Goal: Task Accomplishment & Management: Complete application form

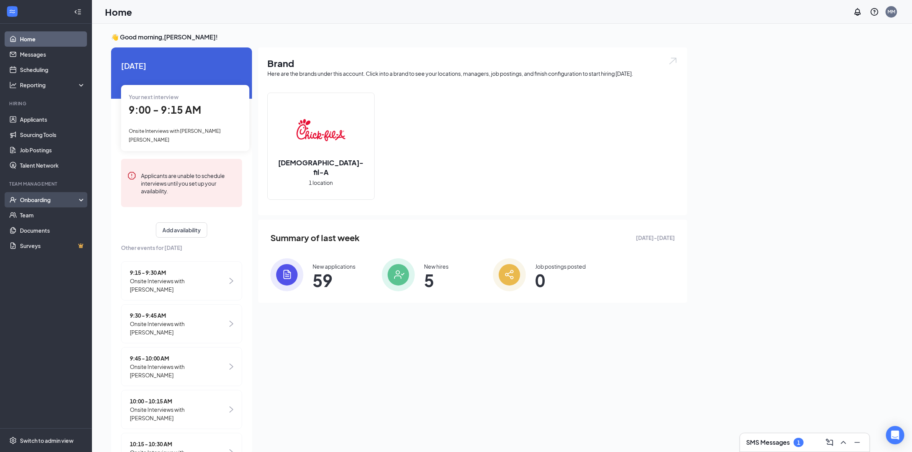
click at [80, 201] on icon at bounding box center [83, 201] width 6 height 0
click at [74, 212] on link "Overview" at bounding box center [52, 215] width 65 height 15
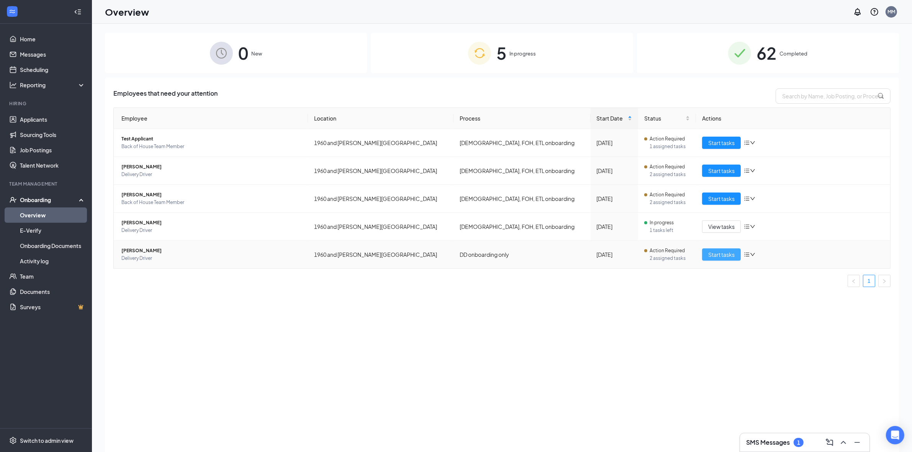
click at [716, 255] on span "Start tasks" at bounding box center [721, 254] width 26 height 8
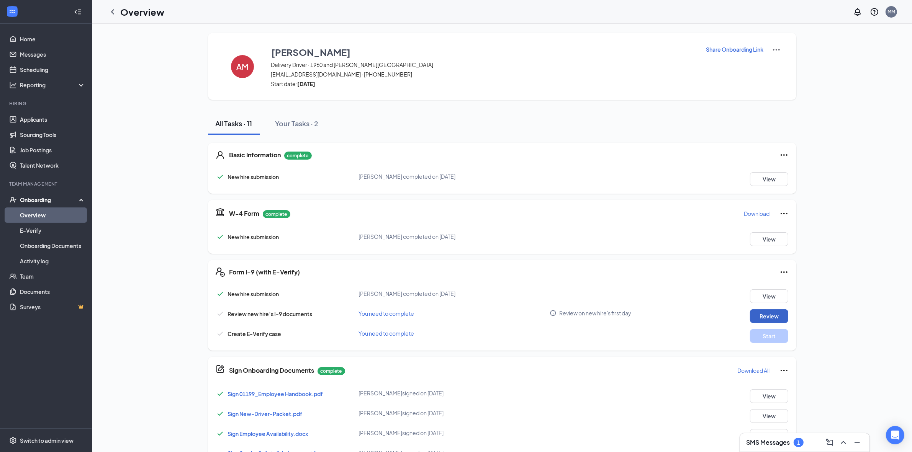
click at [755, 317] on button "Review" at bounding box center [769, 316] width 38 height 14
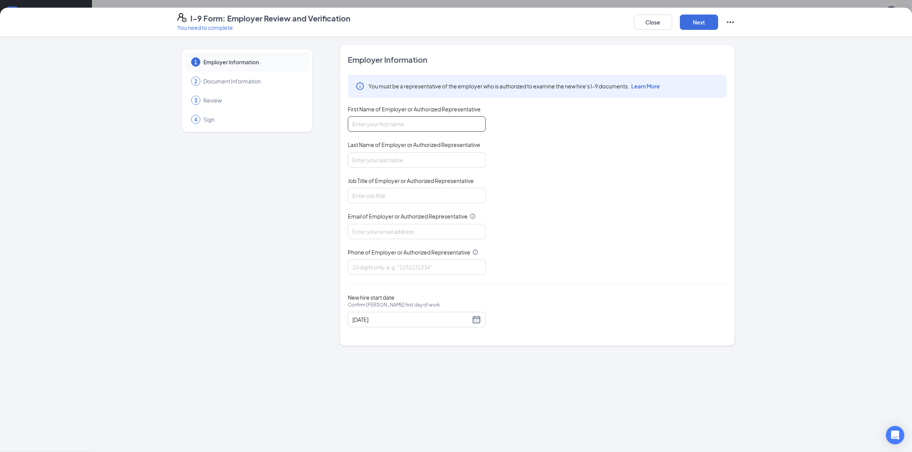
drag, startPoint x: 359, startPoint y: 122, endPoint x: 266, endPoint y: 152, distance: 97.3
click at [358, 124] on input "First Name of Employer or Authorized Representative" at bounding box center [417, 123] width 138 height 15
type input "[PERSON_NAME]"
click at [373, 163] on input "Last Name of Employer or Authorized Representative" at bounding box center [417, 159] width 138 height 15
type input "[PERSON_NAME]"
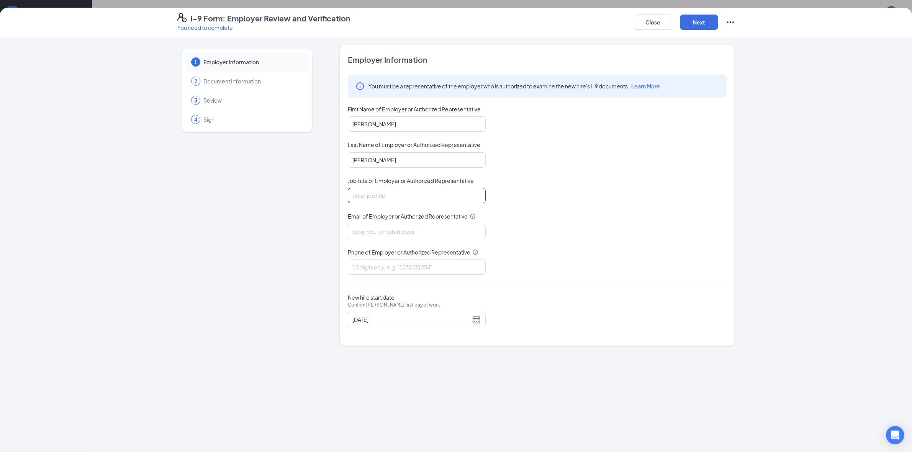
drag, startPoint x: 354, startPoint y: 196, endPoint x: 324, endPoint y: 211, distance: 33.9
click at [354, 196] on input "Job Title of Employer or Authorized Representative" at bounding box center [417, 195] width 138 height 15
type input "Human Resources Supervisor"
click at [383, 232] on input "Email of Employer or Authorized Representative" at bounding box center [417, 231] width 138 height 15
type input "[EMAIL_ADDRESS][DOMAIN_NAME]"
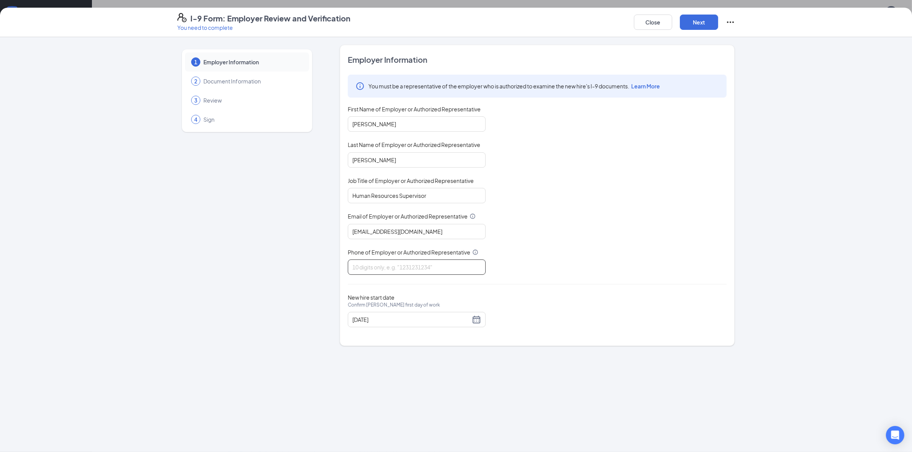
click at [358, 261] on input "Phone of Employer or Authorized Representative" at bounding box center [417, 267] width 138 height 15
type input "8329128227"
click at [695, 21] on button "Next" at bounding box center [699, 22] width 38 height 15
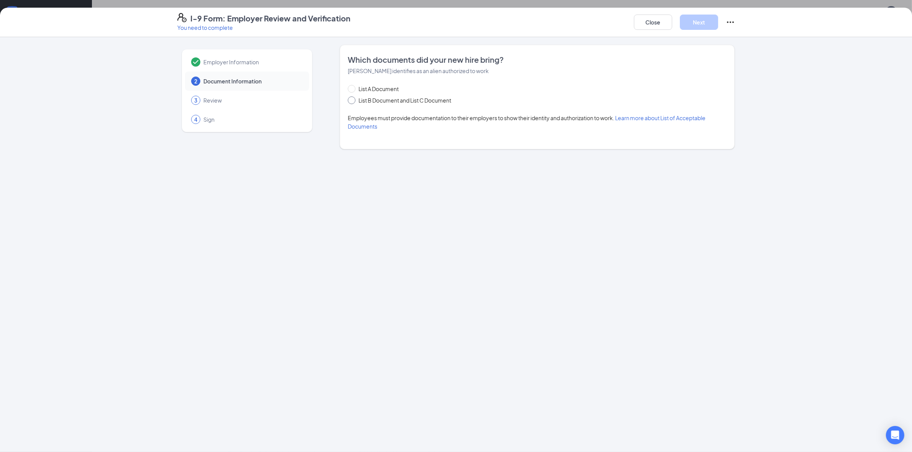
click at [351, 100] on input "List B Document and List C Document" at bounding box center [350, 98] width 5 height 5
radio input "true"
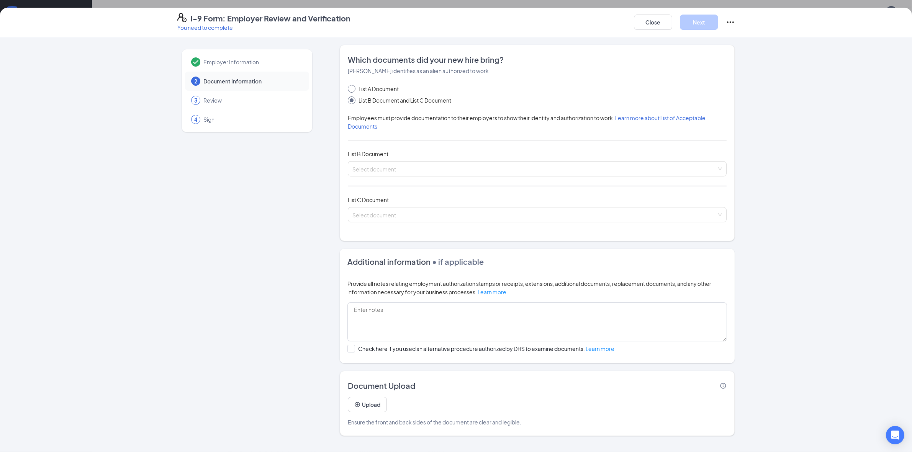
click at [352, 87] on input "List A Document" at bounding box center [350, 87] width 5 height 5
radio input "true"
radio input "false"
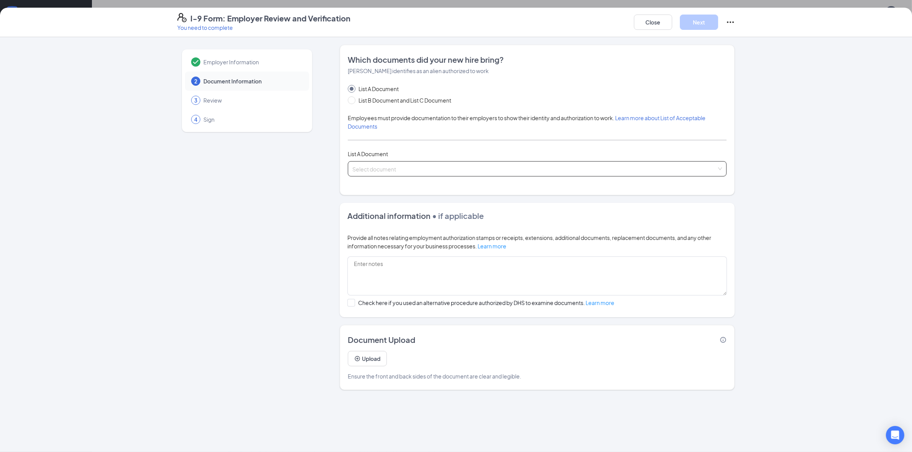
click at [367, 165] on input "search" at bounding box center [534, 167] width 364 height 11
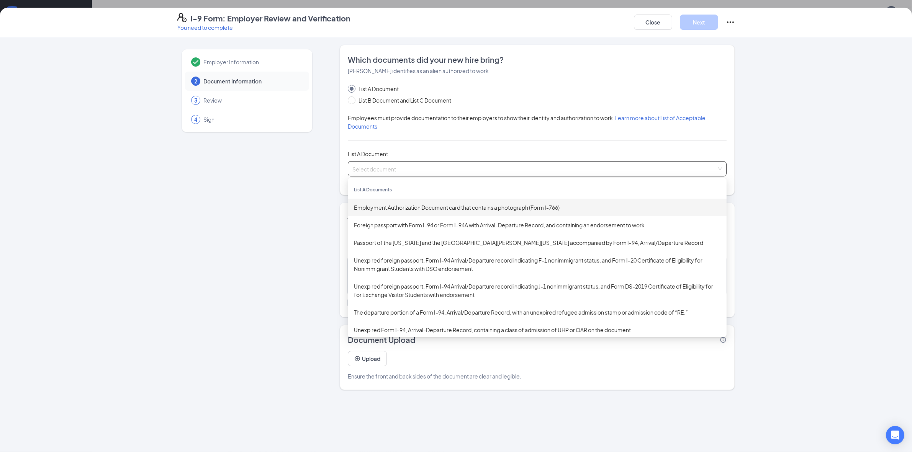
click at [369, 209] on div "Employment Authorization Document card that contains a photograph (Form I-766)" at bounding box center [537, 207] width 366 height 8
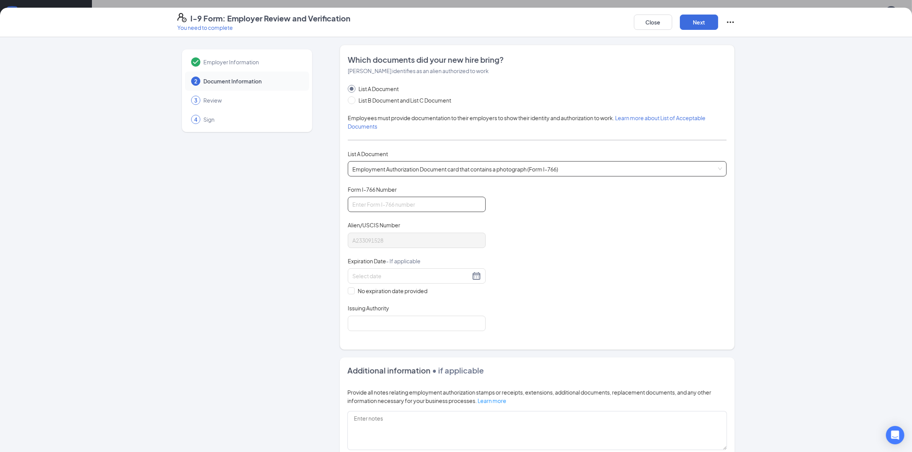
click at [369, 208] on input "Form I-766 Number" at bounding box center [417, 204] width 138 height 15
type input "IOE9260046354"
click at [399, 279] on input at bounding box center [411, 276] width 118 height 8
click at [442, 295] on span "button" at bounding box center [444, 294] width 4 height 4
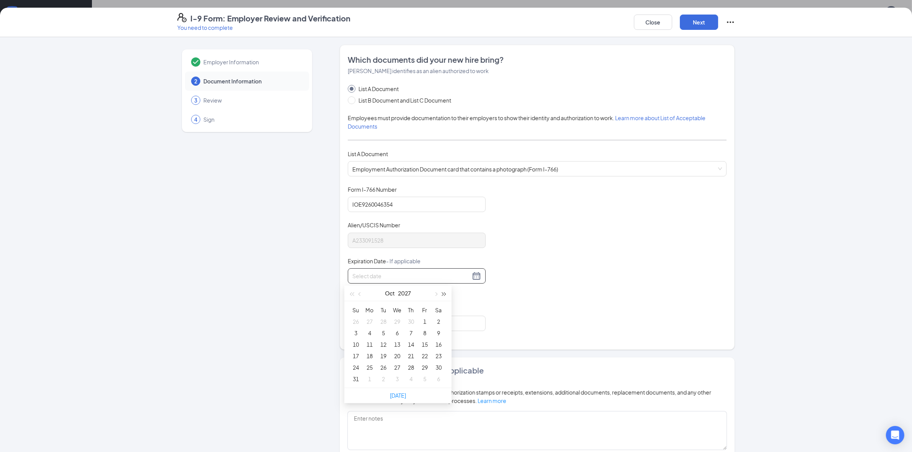
click at [442, 295] on span "button" at bounding box center [444, 294] width 4 height 4
click at [442, 293] on span "button" at bounding box center [444, 294] width 4 height 4
click at [360, 295] on span "button" at bounding box center [360, 294] width 4 height 4
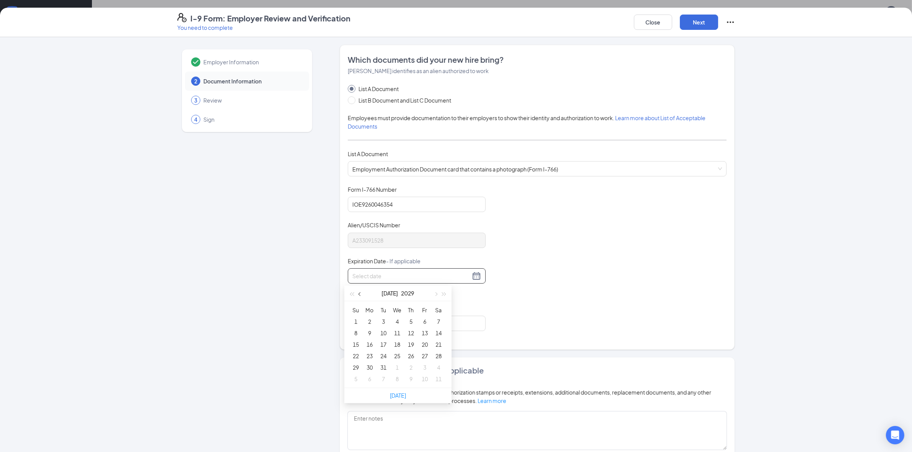
click at [360, 295] on span "button" at bounding box center [360, 294] width 4 height 4
type input "[DATE]"
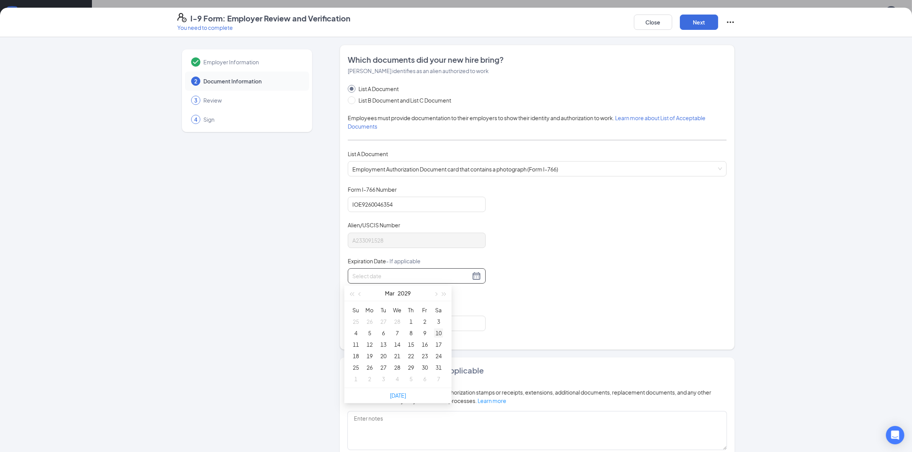
type input "[DATE]"
click at [435, 332] on div "10" at bounding box center [438, 332] width 9 height 9
click at [355, 322] on input "Issuing Authority" at bounding box center [417, 323] width 138 height 15
type input "US Dept Homeland Security"
click at [699, 25] on button "Next" at bounding box center [699, 22] width 38 height 15
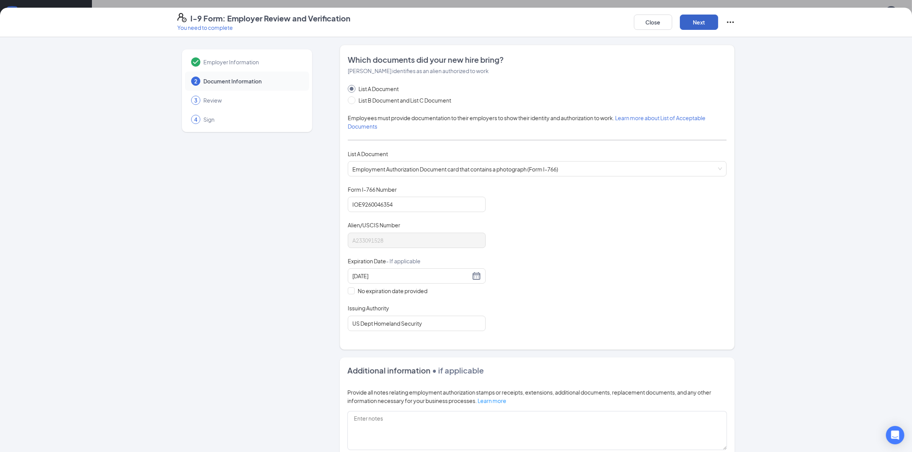
click at [702, 21] on button "Next" at bounding box center [699, 22] width 38 height 15
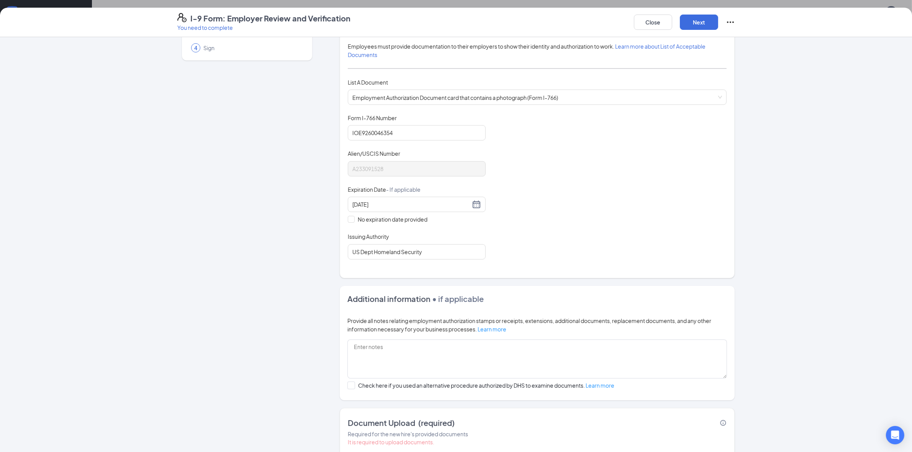
scroll to position [125, 0]
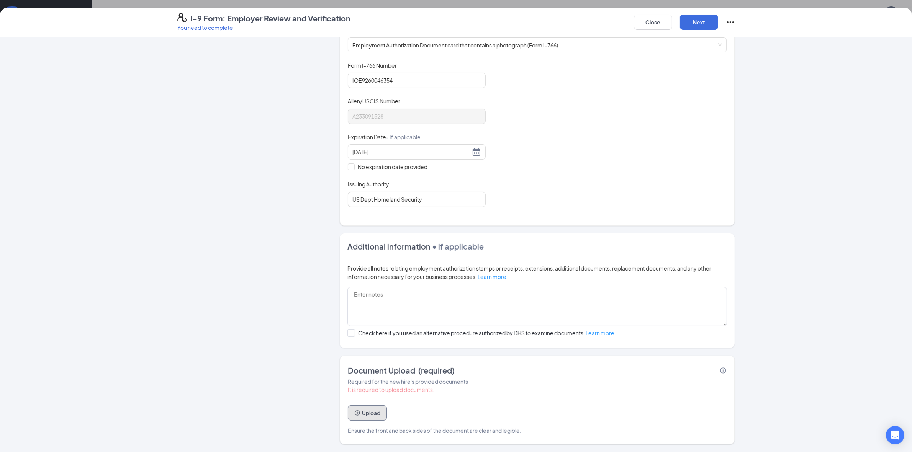
click at [370, 416] on button "Upload" at bounding box center [367, 412] width 39 height 15
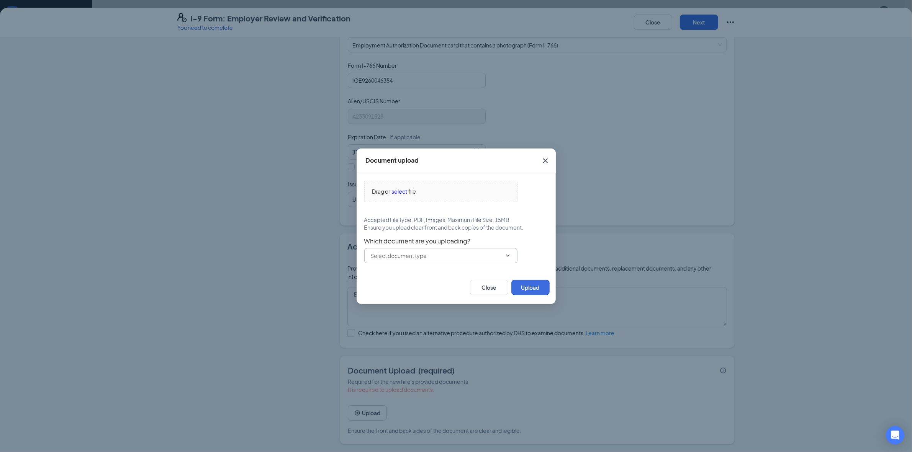
click at [511, 257] on span at bounding box center [440, 255] width 153 height 15
click at [507, 258] on icon "ChevronDown" at bounding box center [508, 256] width 6 height 6
click at [490, 272] on div "Employment Authorization Document card that contains a photograph (Form I-766)" at bounding box center [447, 274] width 141 height 17
type input "Employment Authorization Document card that contains a photograph (Form I-766)"
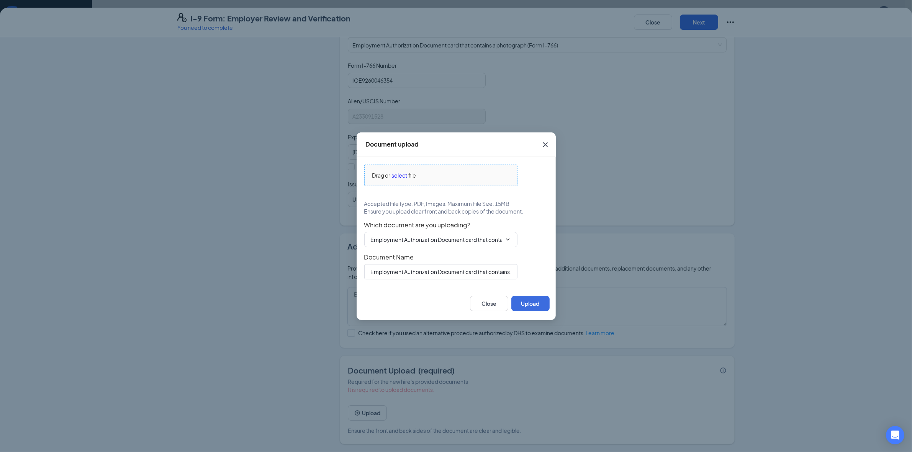
click at [397, 174] on span "select" at bounding box center [400, 175] width 16 height 8
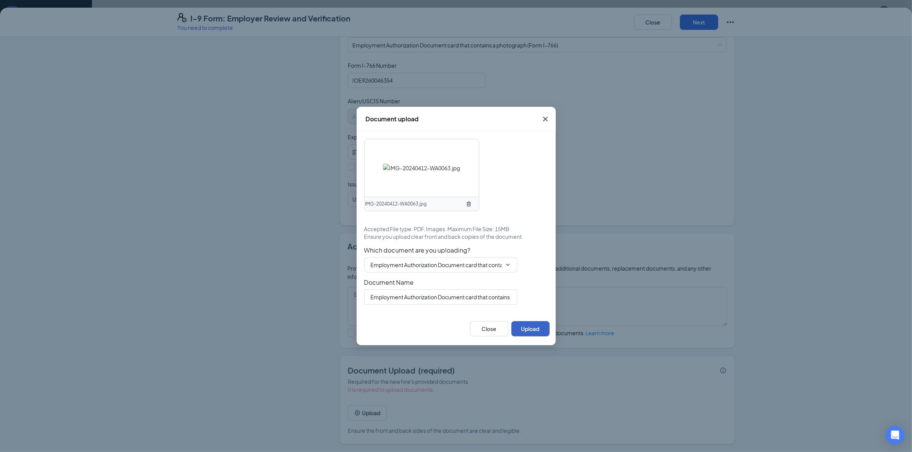
click at [527, 330] on button "Upload" at bounding box center [530, 328] width 38 height 15
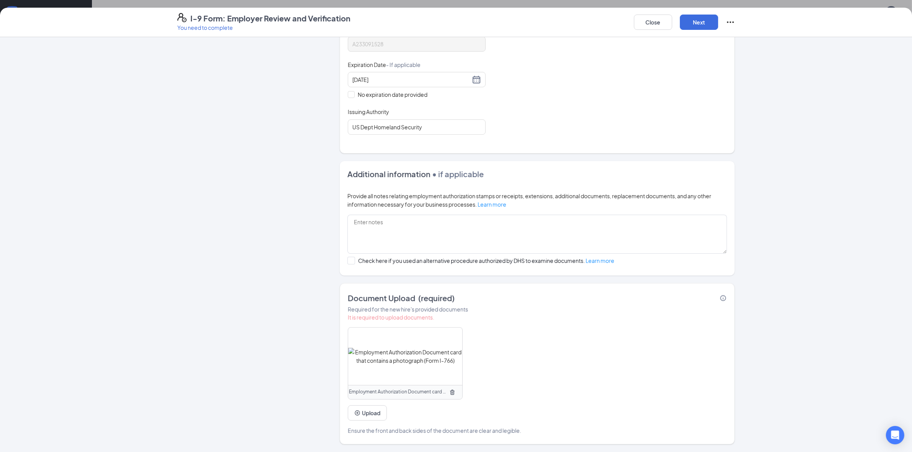
scroll to position [54, 0]
click at [701, 23] on button "Next" at bounding box center [699, 22] width 38 height 15
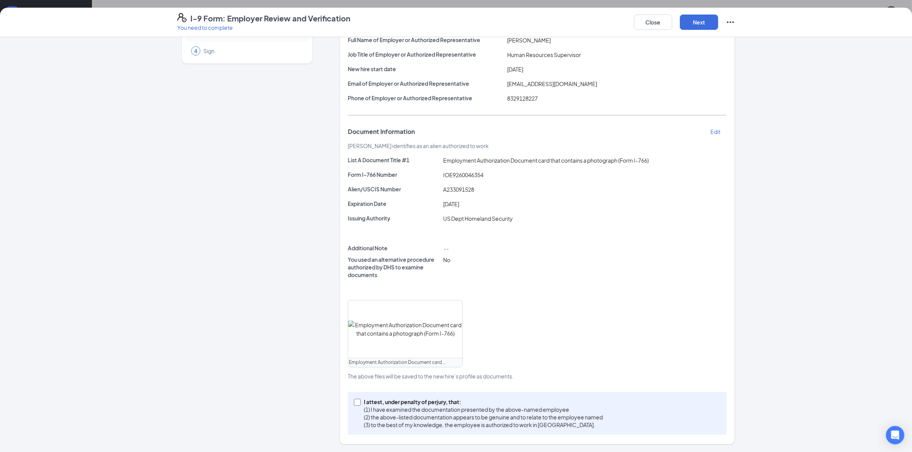
click at [354, 401] on input "I attest, under penalty of [PERSON_NAME], that: (1) I have examined the documen…" at bounding box center [356, 401] width 5 height 5
checkbox input "true"
click at [707, 24] on button "Next" at bounding box center [699, 22] width 38 height 15
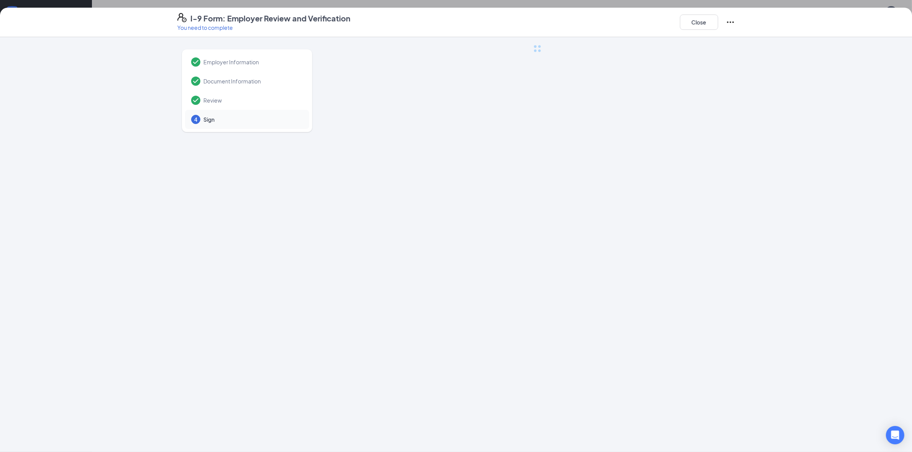
scroll to position [0, 0]
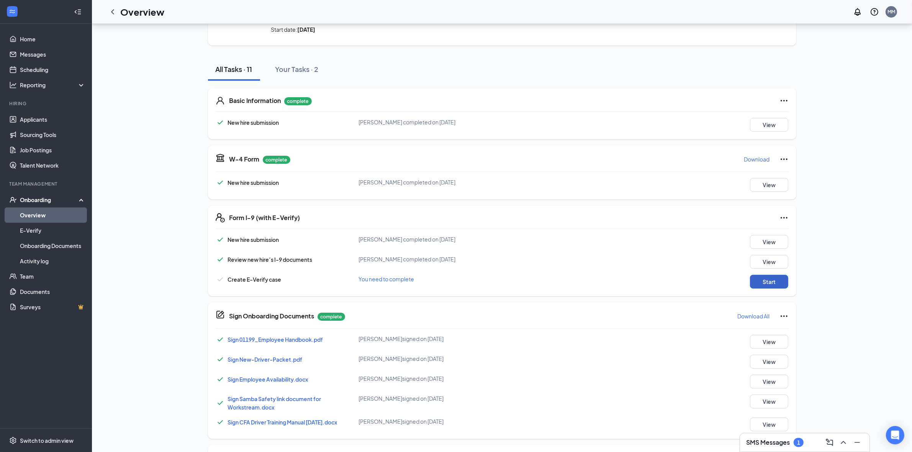
click at [766, 284] on button "Start" at bounding box center [769, 282] width 38 height 14
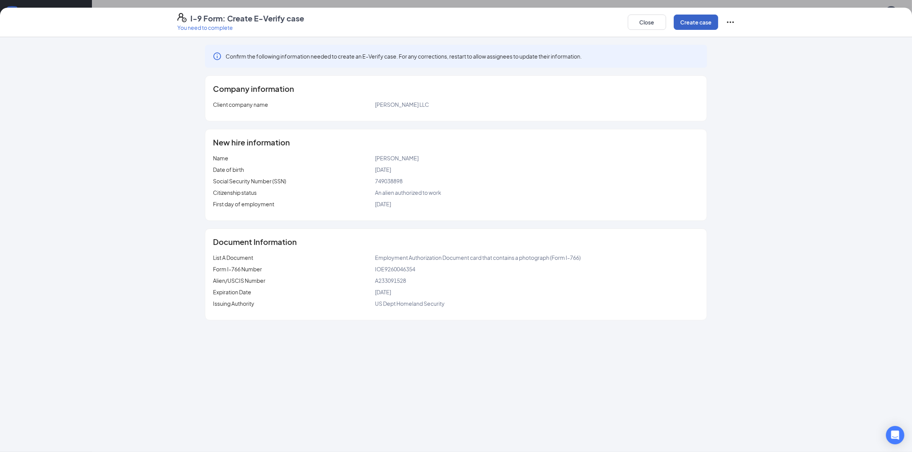
click at [688, 23] on button "Create case" at bounding box center [695, 22] width 44 height 15
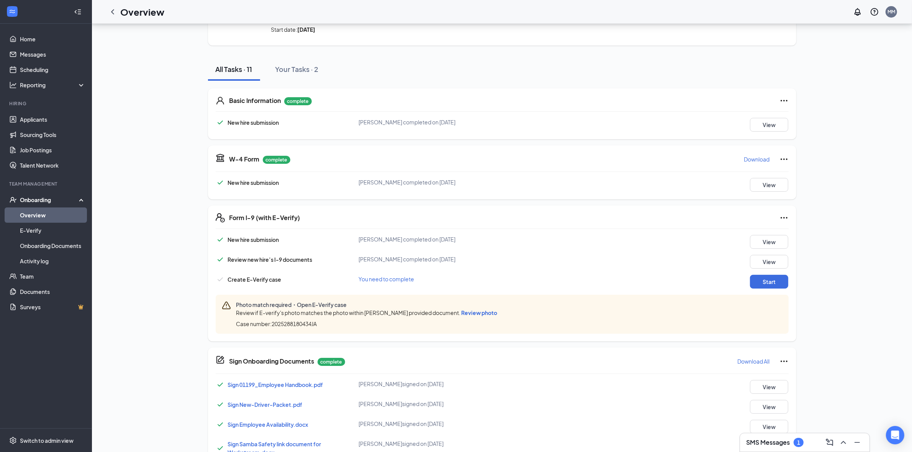
click at [477, 313] on span "Review photo" at bounding box center [479, 312] width 36 height 7
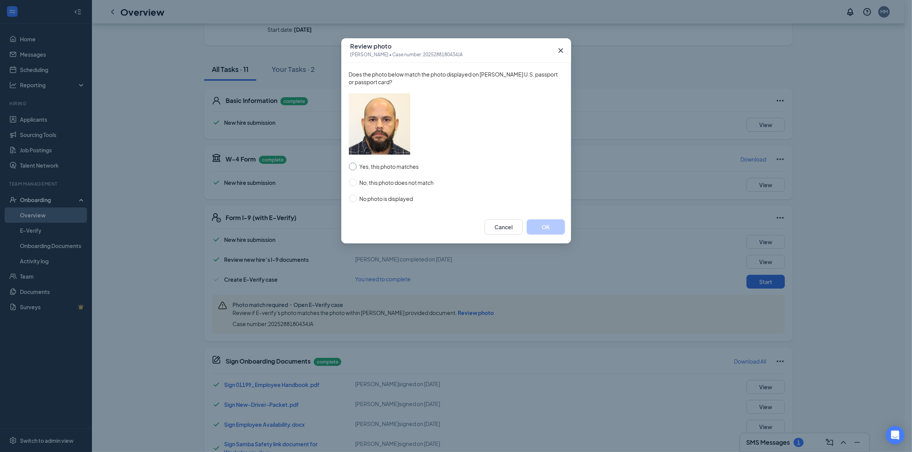
click at [351, 168] on input "Yes, this photo matches" at bounding box center [353, 167] width 8 height 8
radio input "true"
click at [546, 224] on button "OK" at bounding box center [545, 226] width 38 height 15
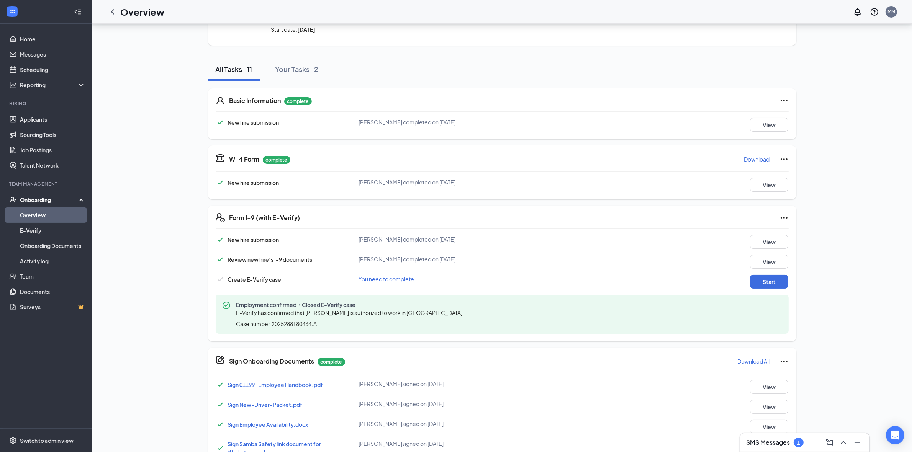
click at [114, 11] on icon "ChevronLeft" at bounding box center [112, 11] width 9 height 9
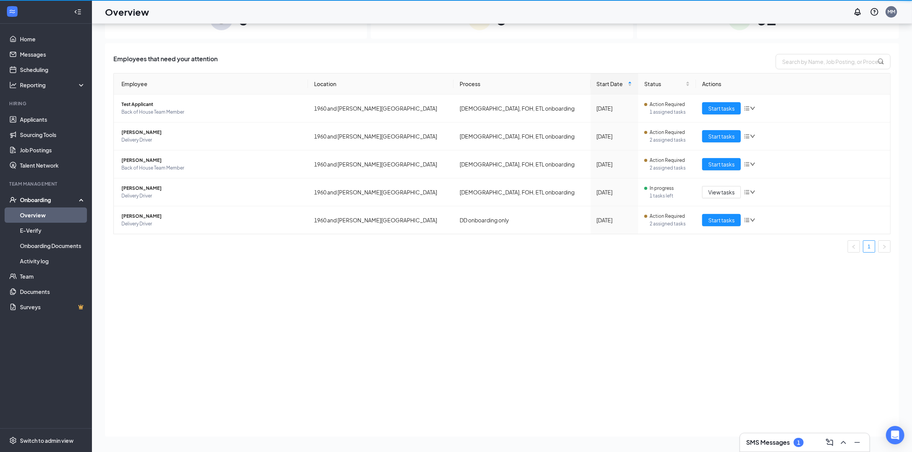
scroll to position [34, 0]
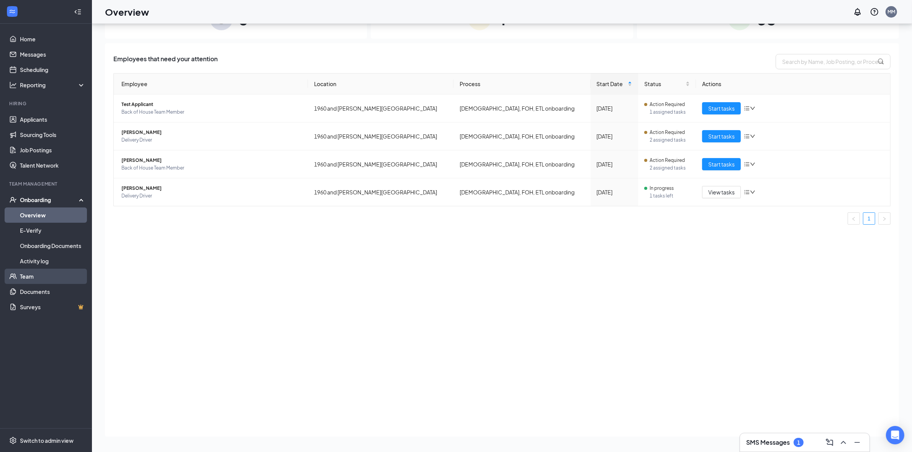
click at [31, 274] on link "Team" at bounding box center [52, 276] width 65 height 15
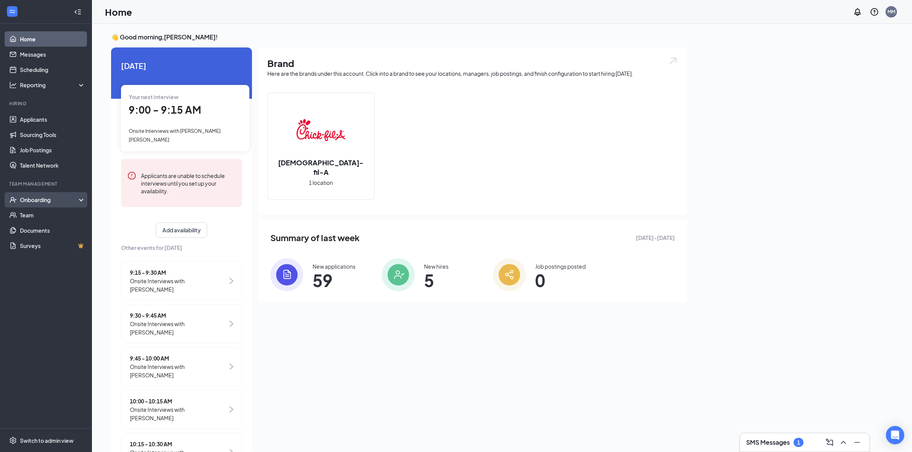
click at [78, 200] on div "Onboarding" at bounding box center [49, 200] width 59 height 8
click at [45, 281] on link "Team" at bounding box center [52, 276] width 65 height 15
